Goal: Task Accomplishment & Management: Manage account settings

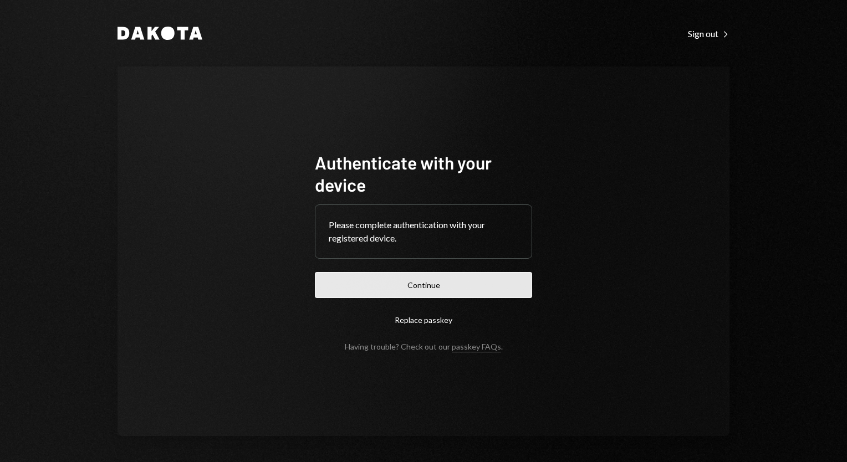
click at [447, 278] on button "Continue" at bounding box center [423, 285] width 217 height 26
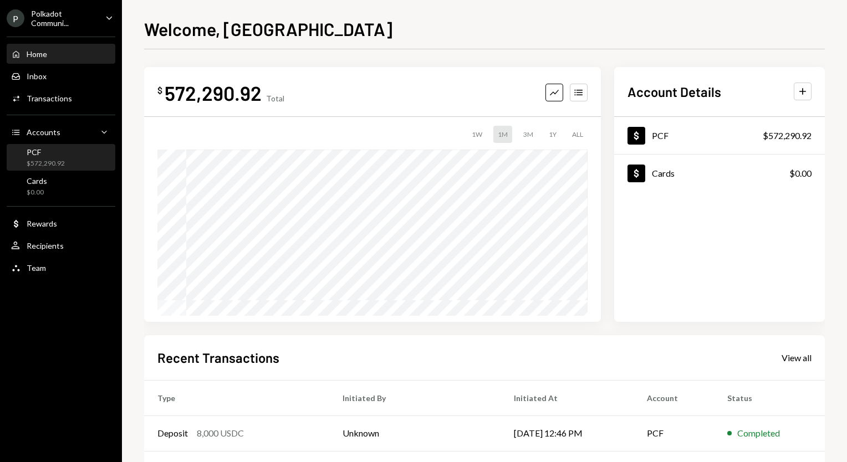
click at [63, 159] on div "$572,290.92" at bounding box center [46, 163] width 38 height 9
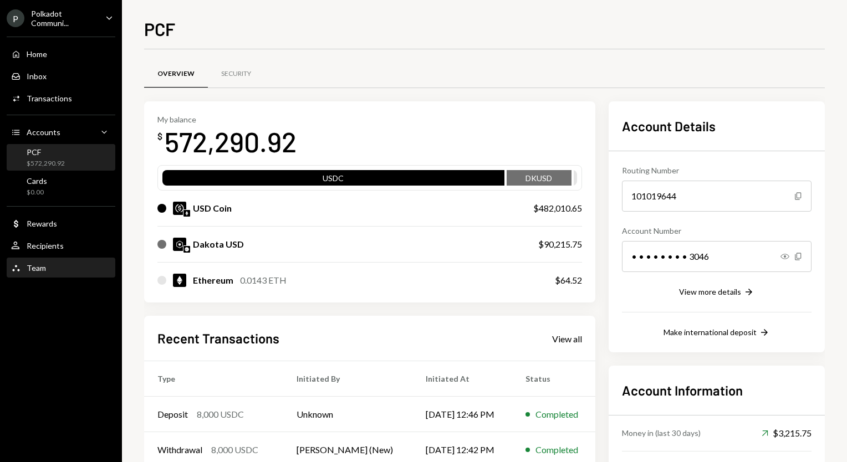
click at [31, 274] on div "Team Team" at bounding box center [61, 268] width 100 height 19
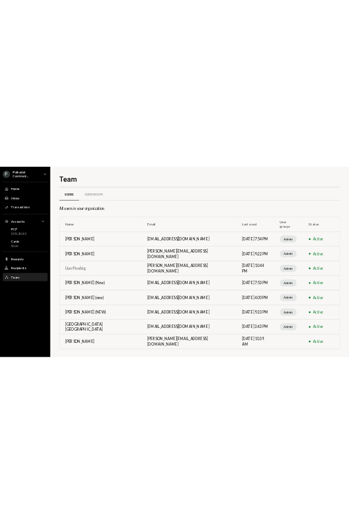
scroll to position [7, 0]
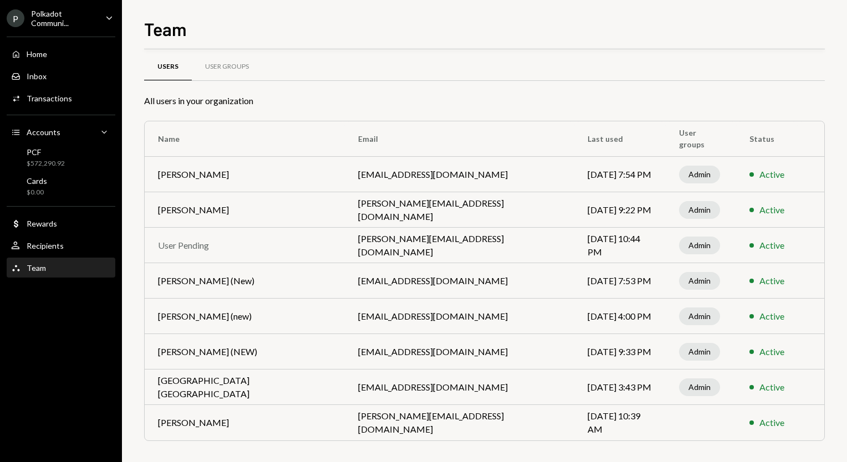
click at [79, 14] on div "Polkadot Communi..." at bounding box center [63, 18] width 65 height 19
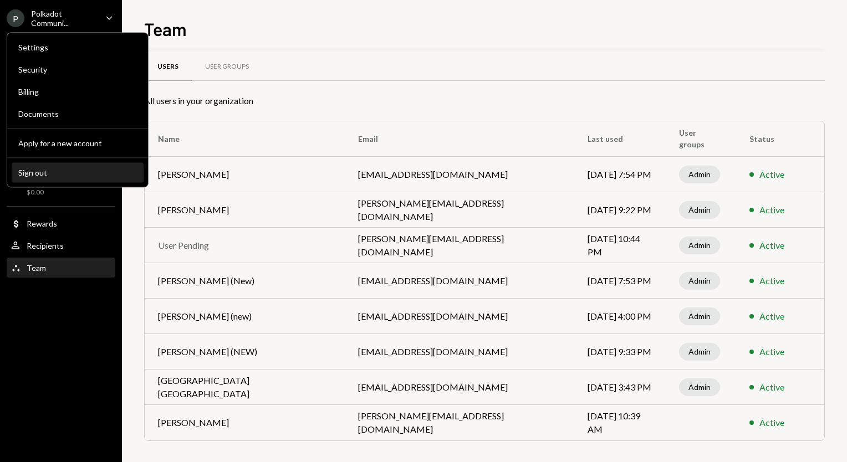
click at [62, 170] on div "Sign out" at bounding box center [77, 172] width 119 height 9
